Goal: Task Accomplishment & Management: Use online tool/utility

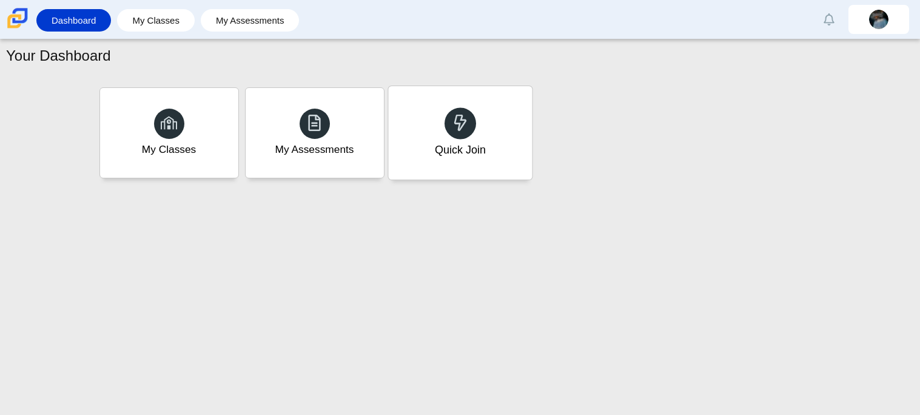
click at [450, 162] on div "Quick Join" at bounding box center [460, 132] width 144 height 93
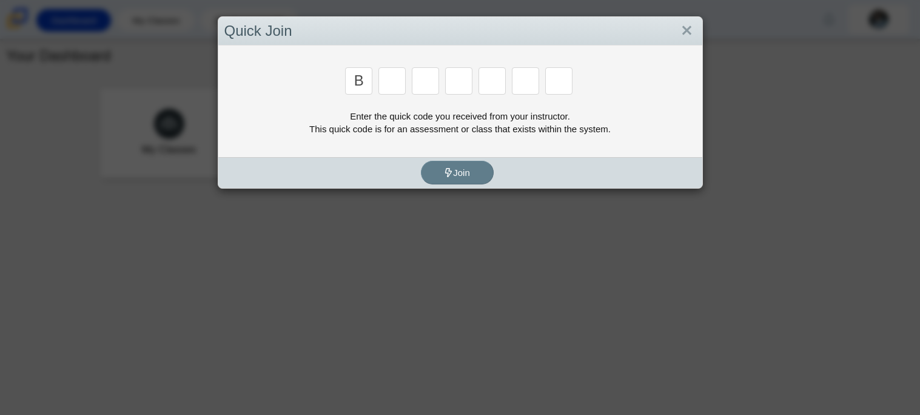
type input "b"
type input "m"
type input "3"
type input "5"
type input "3"
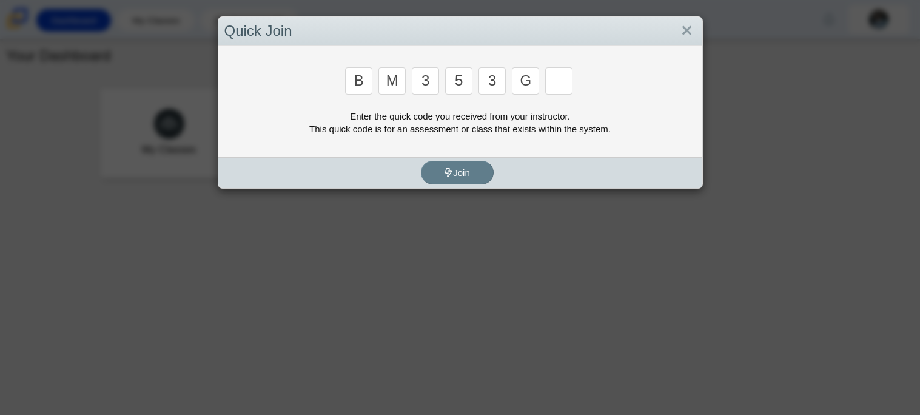
type input "g"
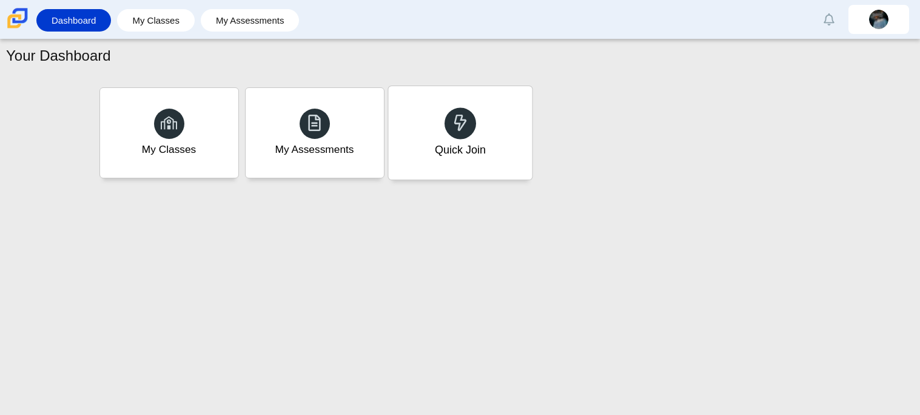
type input "b"
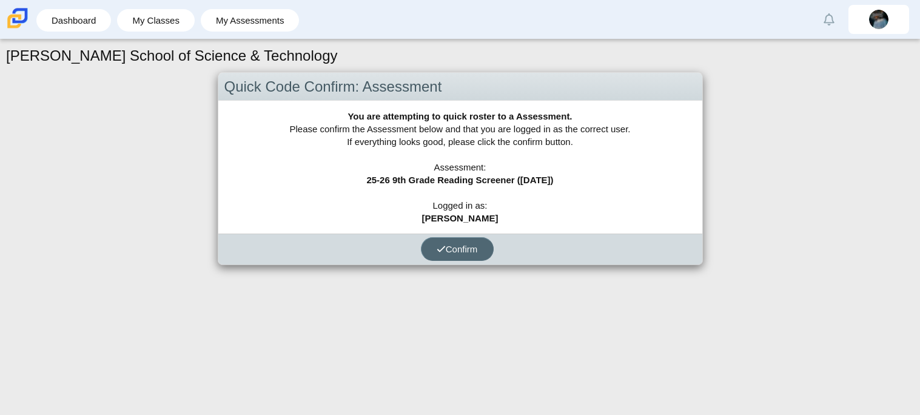
click at [438, 258] on button "Confirm" at bounding box center [457, 249] width 73 height 24
